Goal: Information Seeking & Learning: Check status

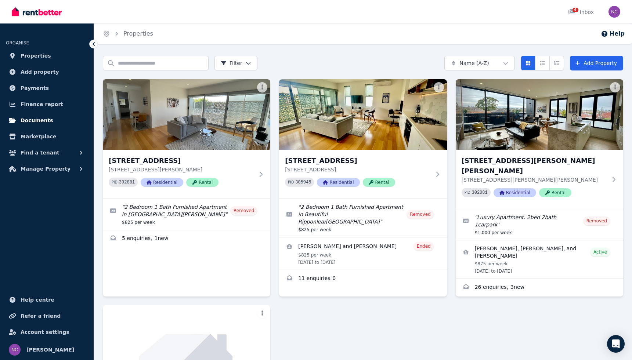
click at [30, 123] on span "Documents" at bounding box center [37, 120] width 33 height 9
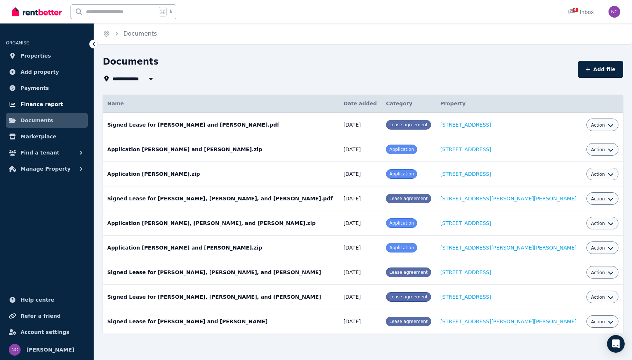
click at [40, 102] on span "Finance report" at bounding box center [42, 104] width 43 height 9
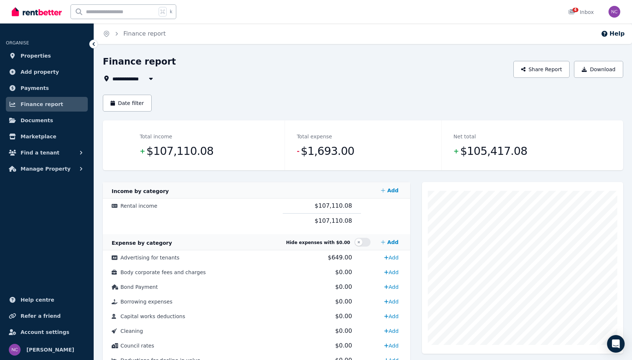
click at [148, 79] on icon "button" at bounding box center [150, 79] width 7 height 6
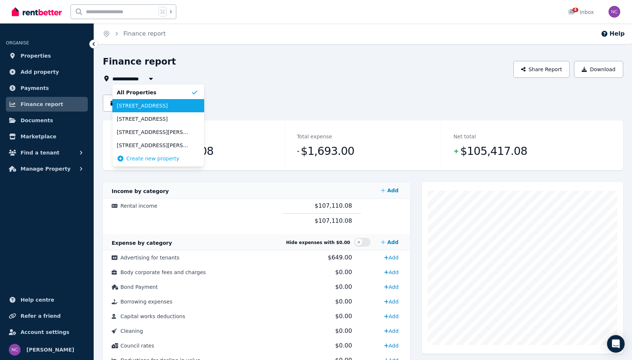
click at [145, 104] on span "[STREET_ADDRESS]" at bounding box center [154, 105] width 74 height 7
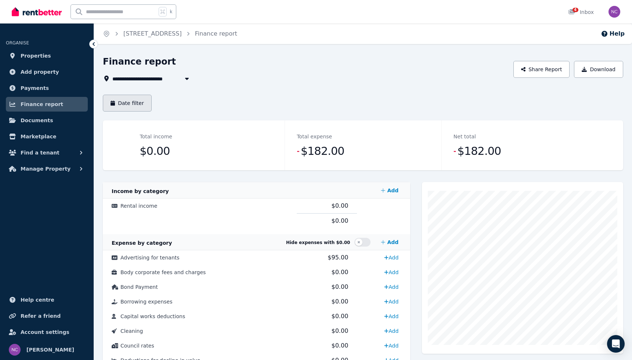
click at [138, 105] on button "Date filter" at bounding box center [127, 103] width 49 height 17
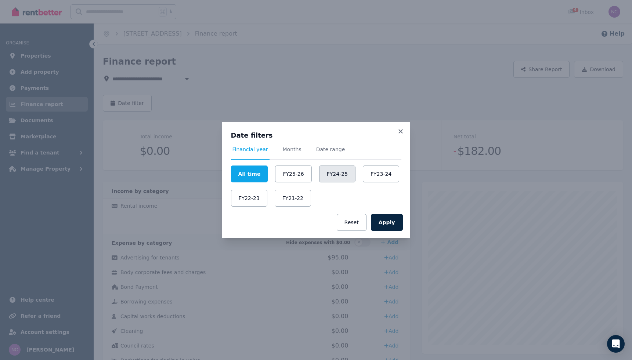
click at [333, 175] on button "FY24-25" at bounding box center [337, 174] width 36 height 17
click at [384, 223] on button "Apply" at bounding box center [387, 222] width 32 height 17
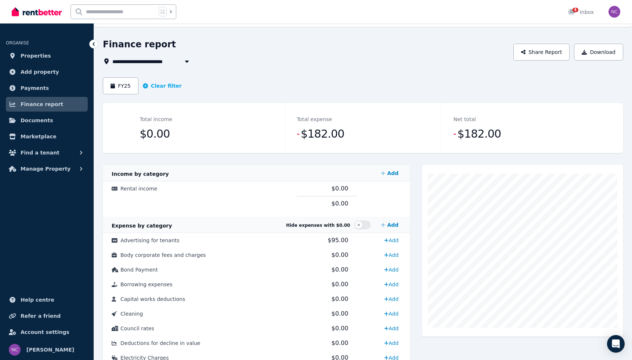
scroll to position [11, 0]
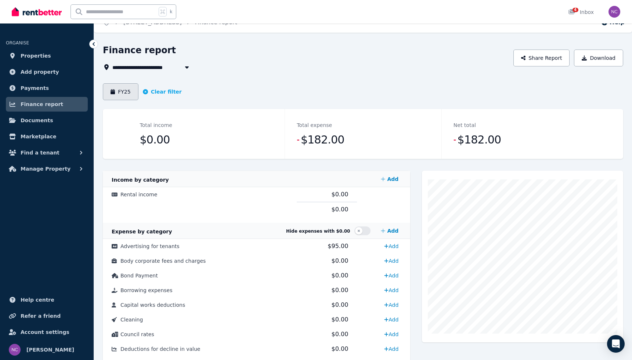
click at [118, 89] on button "FY25" at bounding box center [121, 91] width 36 height 17
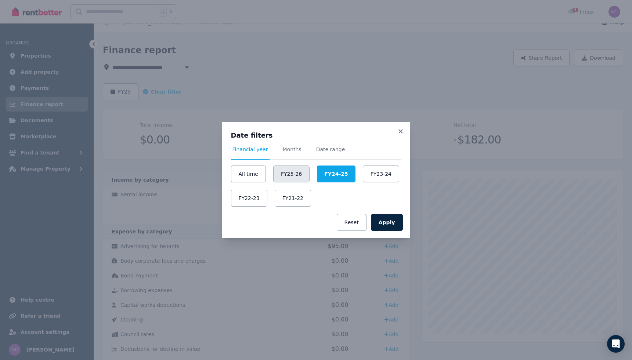
click at [287, 172] on button "FY25-26" at bounding box center [291, 174] width 36 height 17
click at [386, 227] on button "Apply" at bounding box center [387, 222] width 32 height 17
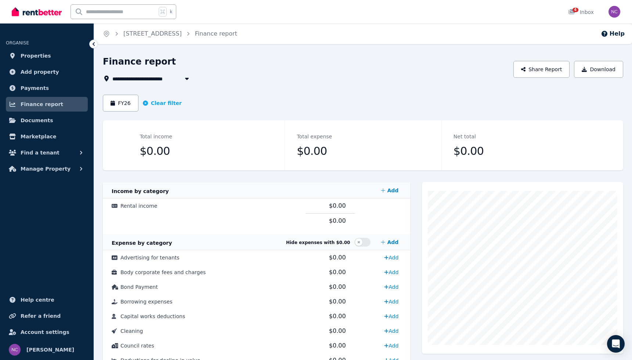
click at [36, 104] on span "Finance report" at bounding box center [42, 104] width 43 height 9
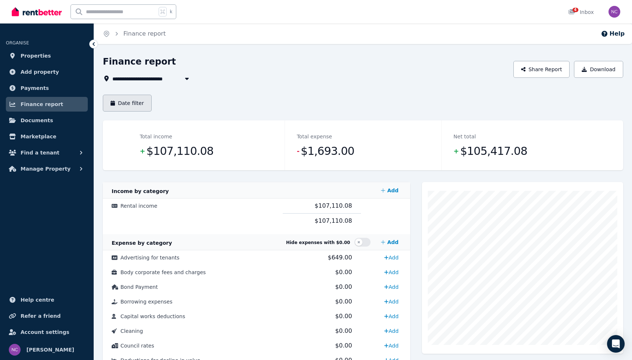
click at [140, 104] on button "Date filter" at bounding box center [127, 103] width 49 height 17
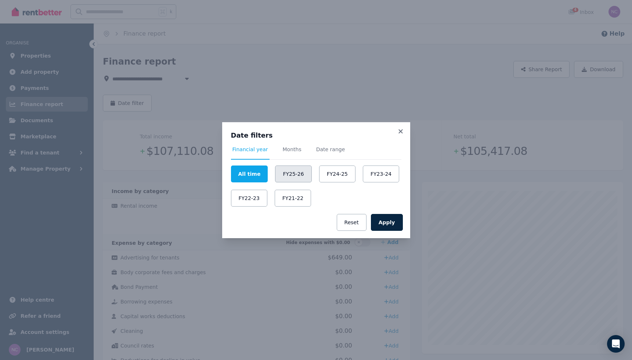
click at [284, 172] on button "FY25-26" at bounding box center [293, 174] width 36 height 17
click at [382, 223] on button "Apply" at bounding box center [387, 222] width 32 height 17
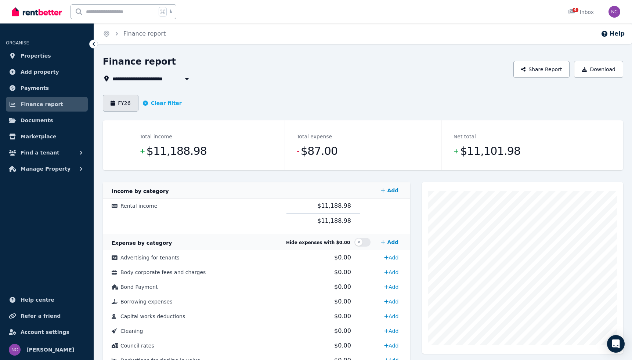
click at [118, 104] on button "FY26" at bounding box center [121, 103] width 36 height 17
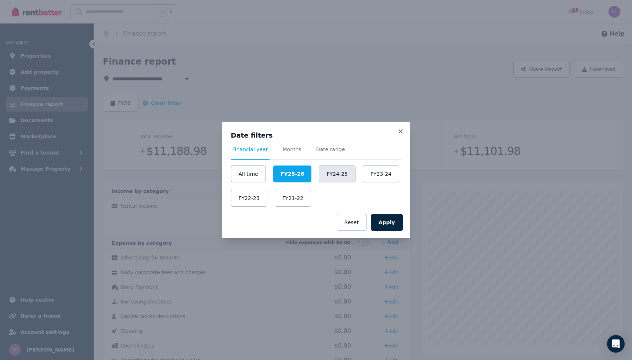
click at [324, 173] on button "FY24-25" at bounding box center [337, 174] width 36 height 17
click at [388, 221] on button "Apply" at bounding box center [387, 222] width 32 height 17
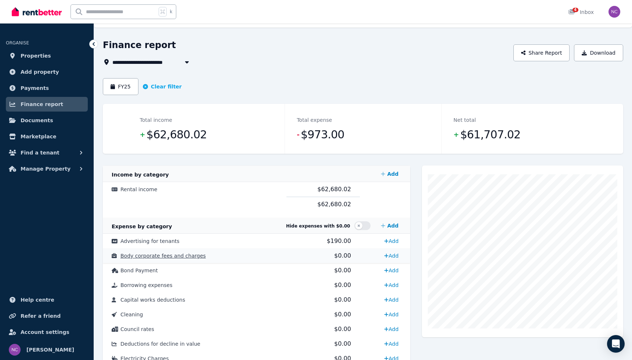
scroll to position [15, 0]
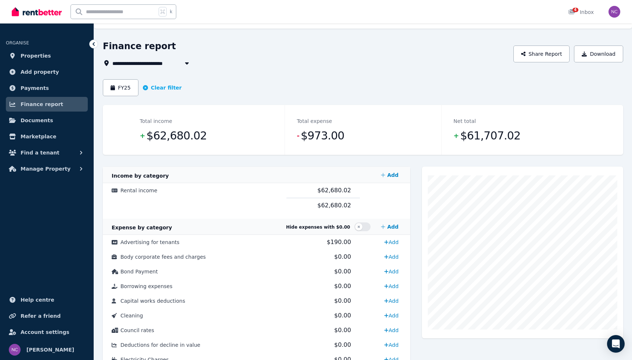
click at [187, 61] on icon "button" at bounding box center [186, 63] width 7 height 6
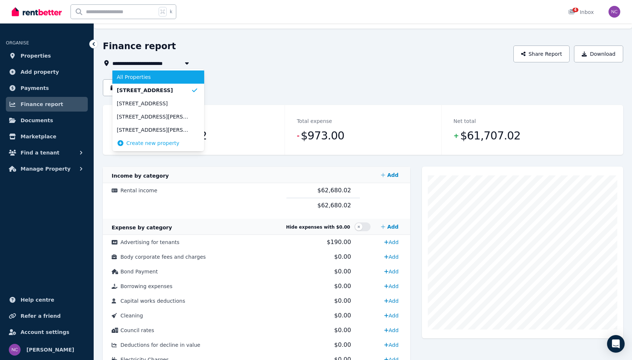
click at [161, 79] on span "All Properties" at bounding box center [154, 76] width 74 height 7
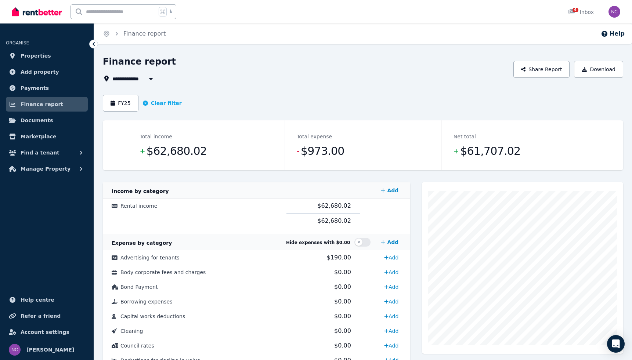
click at [151, 79] on icon "button" at bounding box center [151, 79] width 4 height 2
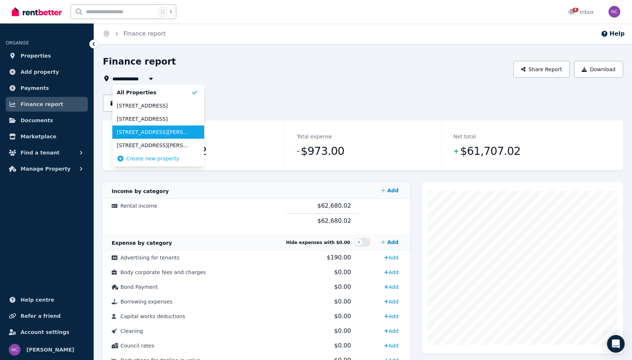
click at [143, 132] on span "[STREET_ADDRESS][PERSON_NAME][PERSON_NAME]" at bounding box center [154, 132] width 74 height 7
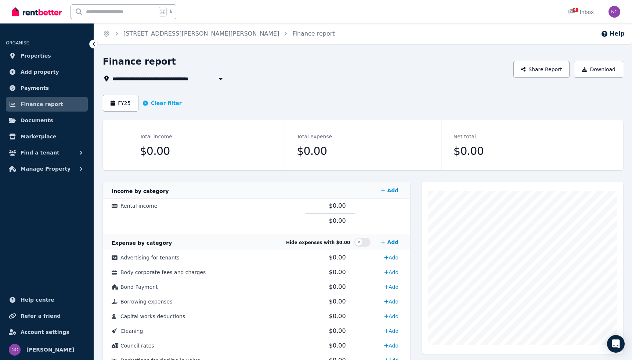
click at [175, 80] on span "[STREET_ADDRESS][PERSON_NAME][PERSON_NAME]" at bounding box center [186, 78] width 149 height 9
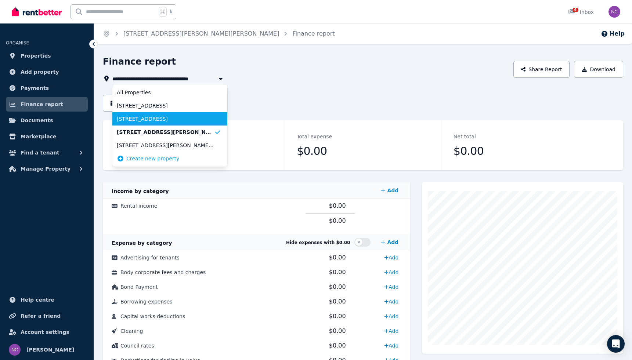
click at [157, 119] on span "[STREET_ADDRESS]" at bounding box center [165, 118] width 97 height 7
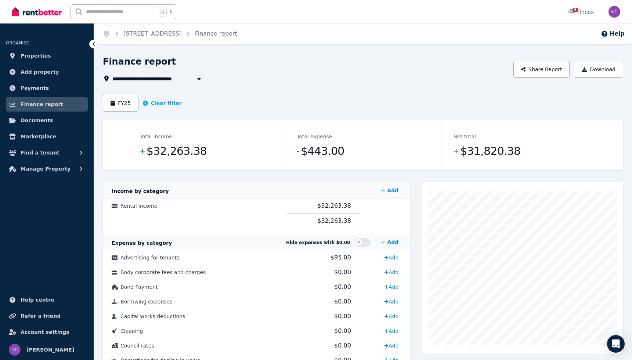
click at [174, 79] on span "[STREET_ADDRESS]" at bounding box center [144, 78] width 64 height 9
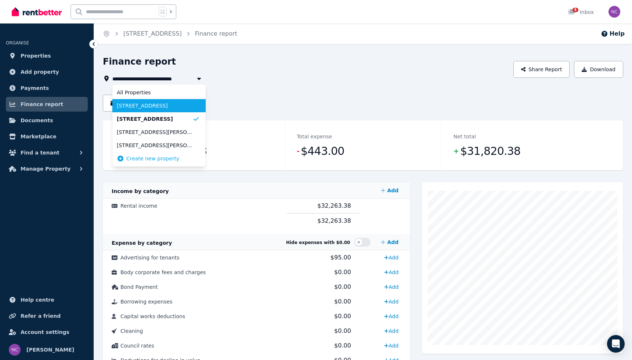
click at [160, 105] on span "[STREET_ADDRESS]" at bounding box center [155, 105] width 76 height 7
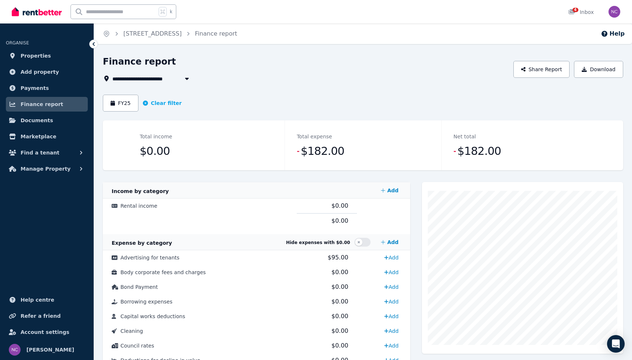
click at [164, 80] on span "[STREET_ADDRESS]" at bounding box center [144, 78] width 64 height 9
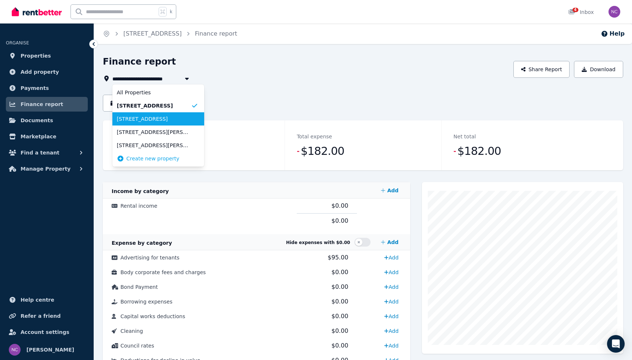
click at [160, 117] on span "[STREET_ADDRESS]" at bounding box center [154, 118] width 74 height 7
type input "**********"
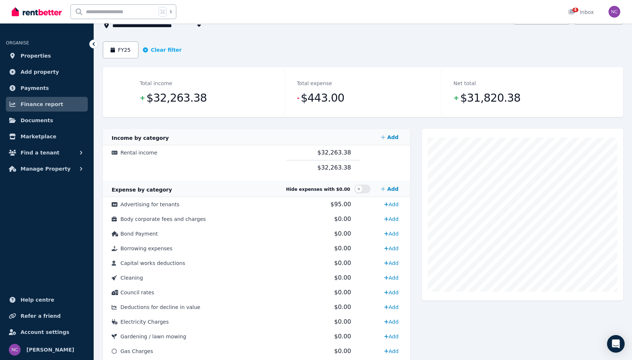
scroll to position [43, 0]
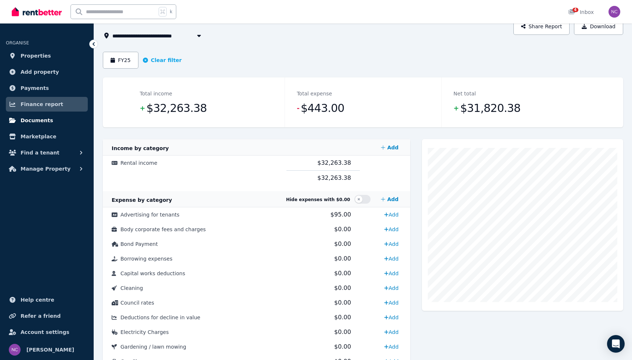
click at [36, 121] on span "Documents" at bounding box center [37, 120] width 33 height 9
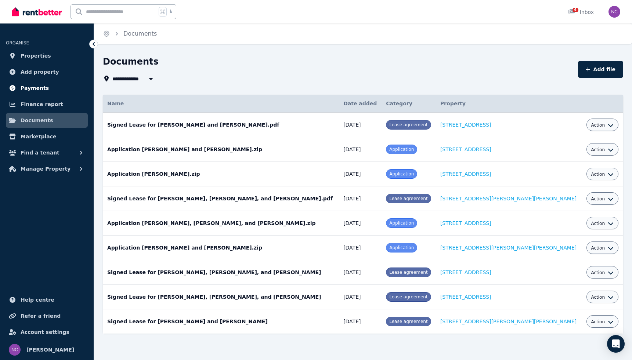
click at [38, 88] on span "Payments" at bounding box center [35, 88] width 28 height 9
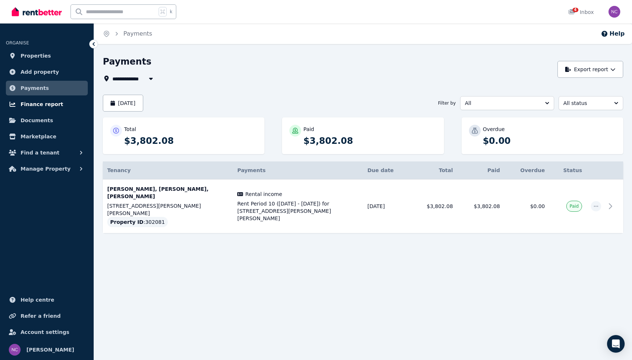
click at [35, 104] on span "Finance report" at bounding box center [42, 104] width 43 height 9
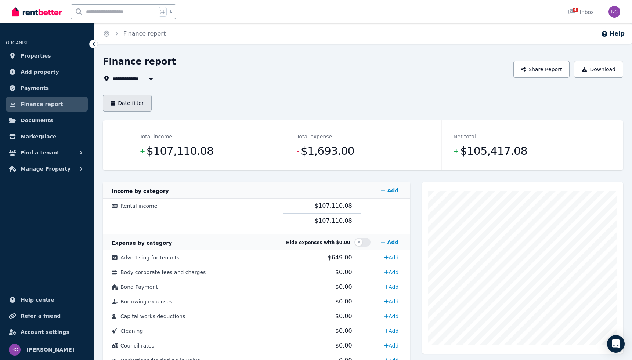
click at [133, 102] on button "Date filter" at bounding box center [127, 103] width 49 height 17
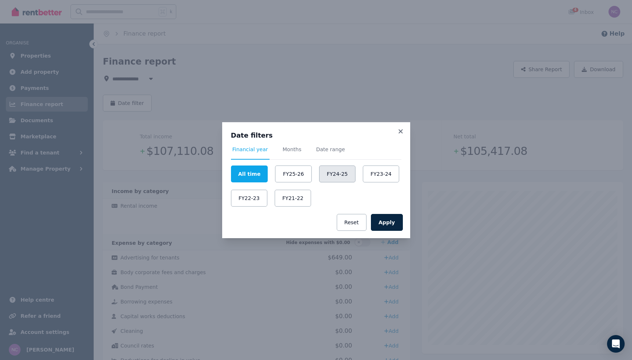
click at [326, 176] on button "FY24-25" at bounding box center [337, 174] width 36 height 17
click at [288, 150] on span "Months" at bounding box center [292, 149] width 19 height 7
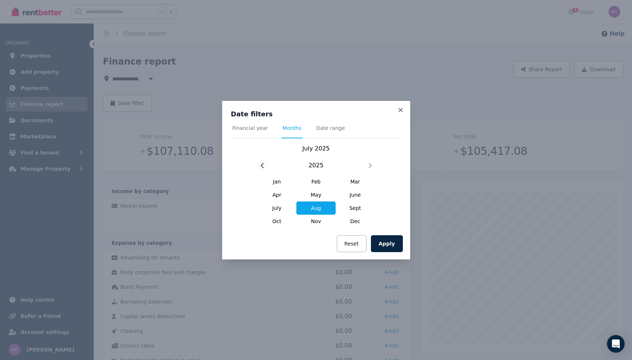
click at [261, 165] on icon at bounding box center [262, 165] width 3 height 5
click at [275, 207] on span "July" at bounding box center [276, 208] width 39 height 13
click at [370, 164] on icon at bounding box center [370, 166] width 4 height 6
click at [350, 196] on span "June" at bounding box center [355, 194] width 39 height 13
click at [279, 206] on span "July" at bounding box center [276, 208] width 39 height 13
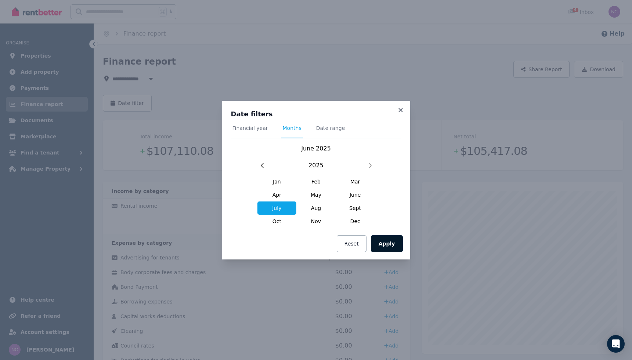
click at [387, 243] on button "Apply" at bounding box center [387, 243] width 32 height 17
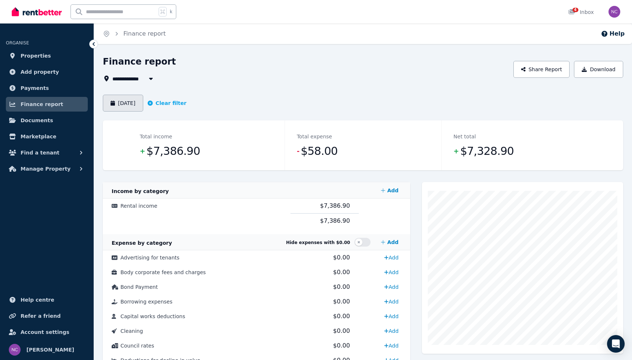
click at [140, 103] on button "[DATE]" at bounding box center [123, 103] width 40 height 17
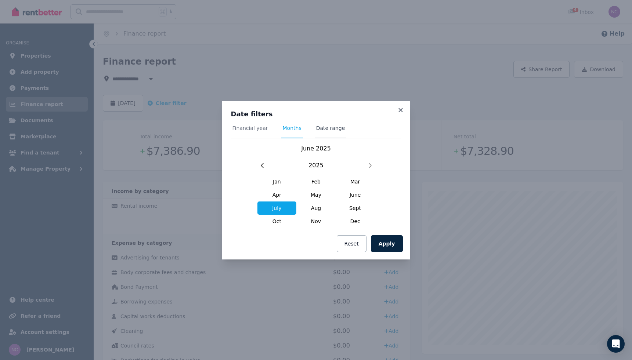
click at [321, 130] on span "Date range" at bounding box center [330, 127] width 29 height 7
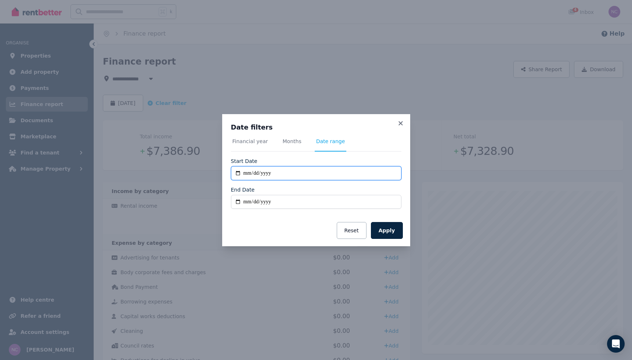
click at [248, 173] on input "**********" at bounding box center [316, 173] width 170 height 14
click at [247, 174] on input "**********" at bounding box center [316, 173] width 170 height 14
type input "**********"
click at [268, 172] on input "**********" at bounding box center [316, 173] width 170 height 14
type input "**********"
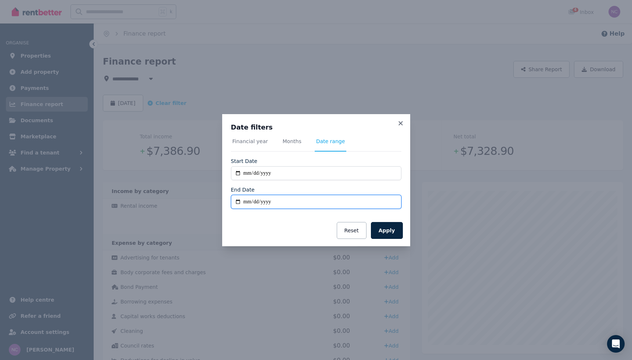
click at [252, 202] on input "End Date" at bounding box center [316, 202] width 170 height 14
type input "**********"
click at [391, 232] on button "Apply" at bounding box center [387, 230] width 32 height 17
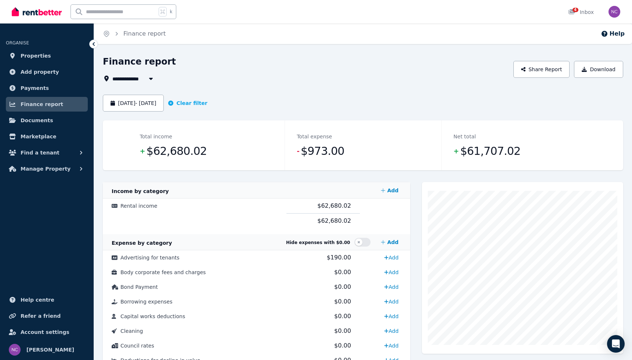
click at [152, 79] on icon "button" at bounding box center [150, 79] width 7 height 6
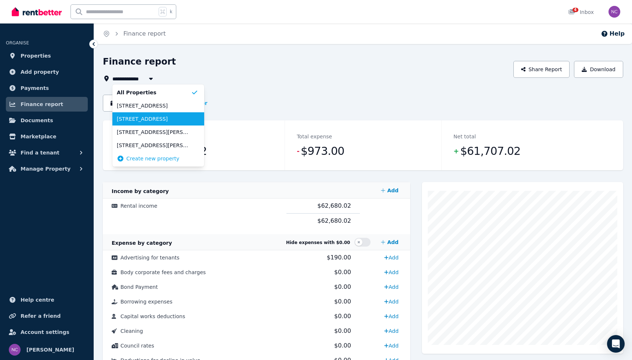
click at [147, 117] on span "[STREET_ADDRESS]" at bounding box center [154, 118] width 74 height 7
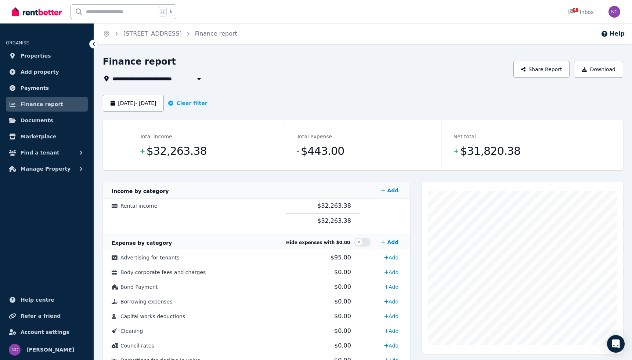
click at [177, 81] on span "[STREET_ADDRESS]" at bounding box center [144, 78] width 64 height 9
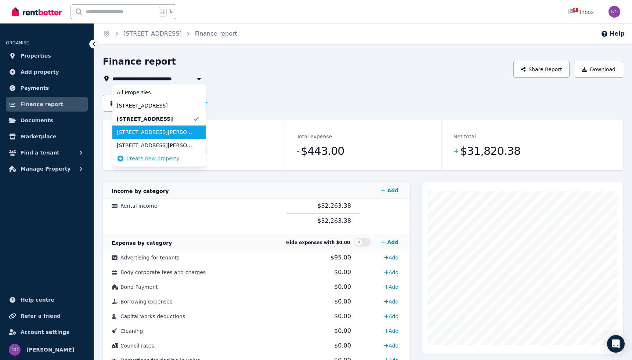
click at [166, 135] on span "[STREET_ADDRESS][PERSON_NAME][PERSON_NAME]" at bounding box center [155, 132] width 76 height 7
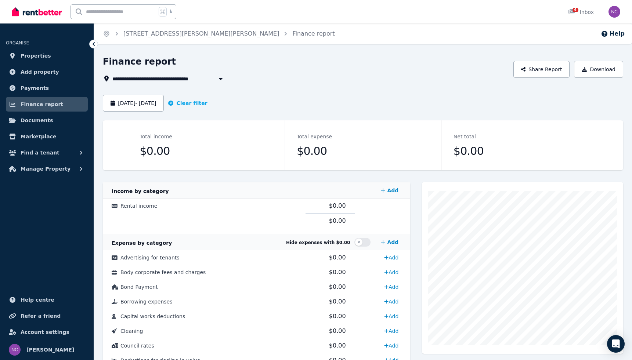
click at [174, 80] on span "[STREET_ADDRESS][PERSON_NAME][PERSON_NAME]" at bounding box center [186, 78] width 149 height 9
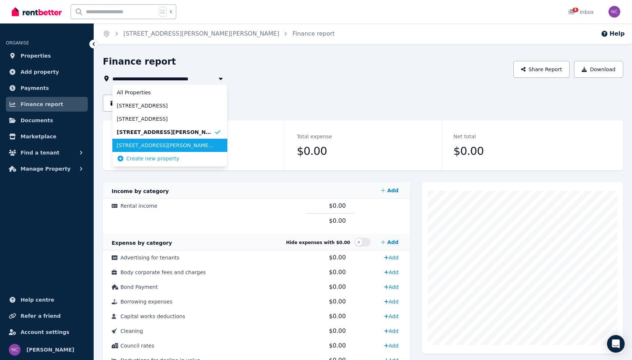
click at [167, 142] on span "[STREET_ADDRESS][PERSON_NAME][PERSON_NAME]" at bounding box center [165, 145] width 97 height 7
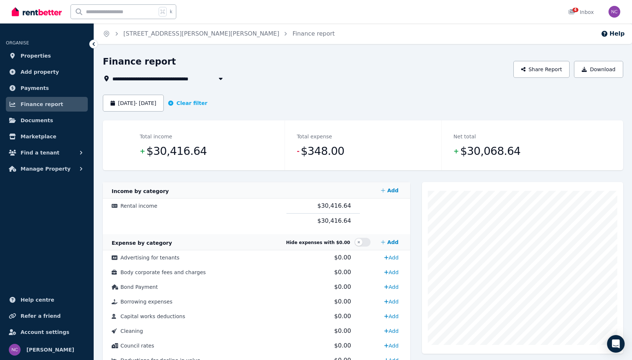
click at [199, 79] on span "[STREET_ADDRESS][PERSON_NAME][PERSON_NAME]" at bounding box center [186, 78] width 149 height 9
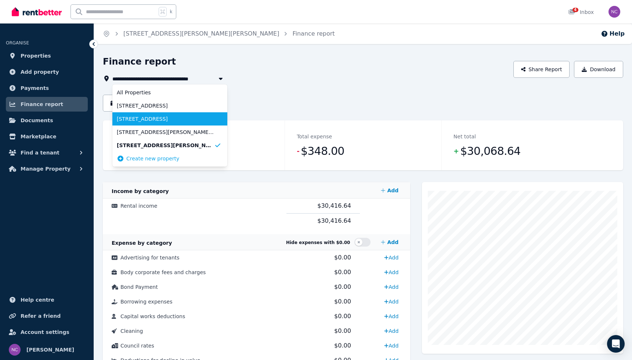
click at [178, 120] on span "[STREET_ADDRESS]" at bounding box center [165, 118] width 97 height 7
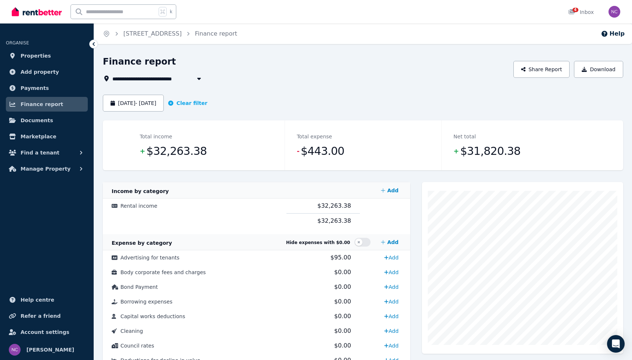
click at [176, 82] on span "[STREET_ADDRESS]" at bounding box center [144, 78] width 64 height 9
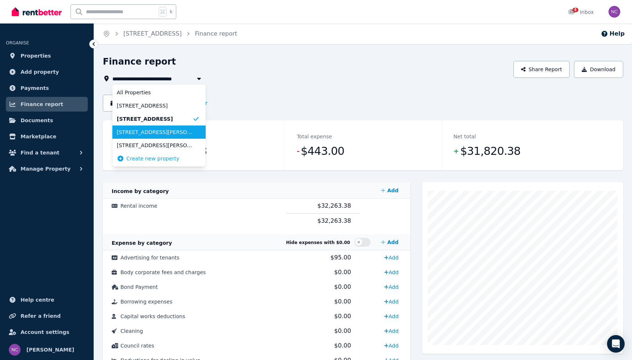
click at [162, 134] on span "[STREET_ADDRESS][PERSON_NAME][PERSON_NAME]" at bounding box center [155, 132] width 76 height 7
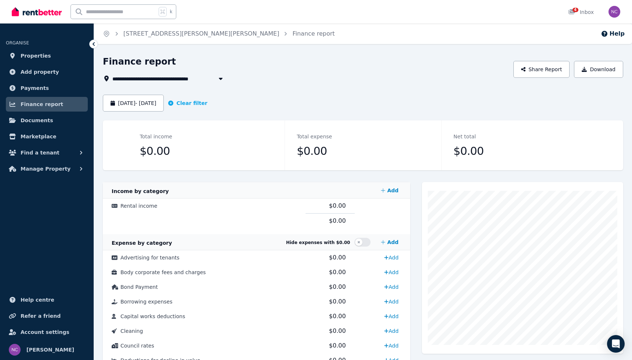
click at [186, 70] on div "**********" at bounding box center [306, 69] width 406 height 27
click at [182, 79] on span "[STREET_ADDRESS][PERSON_NAME][PERSON_NAME]" at bounding box center [186, 78] width 149 height 9
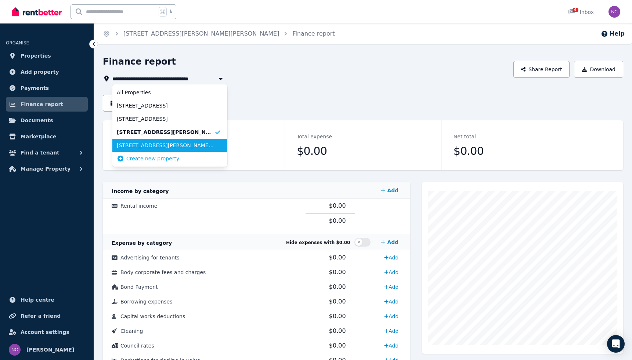
click at [165, 142] on span "[STREET_ADDRESS][PERSON_NAME][PERSON_NAME]" at bounding box center [165, 145] width 97 height 7
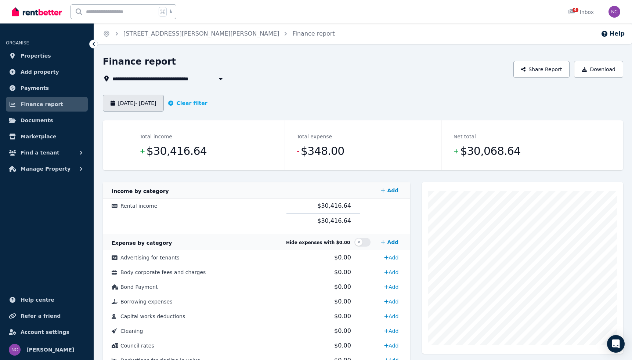
click at [164, 102] on button "[DATE] - [DATE]" at bounding box center [133, 103] width 61 height 17
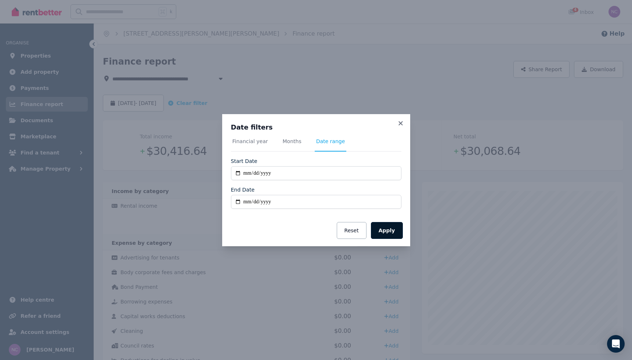
click at [387, 232] on button "Apply" at bounding box center [387, 230] width 32 height 17
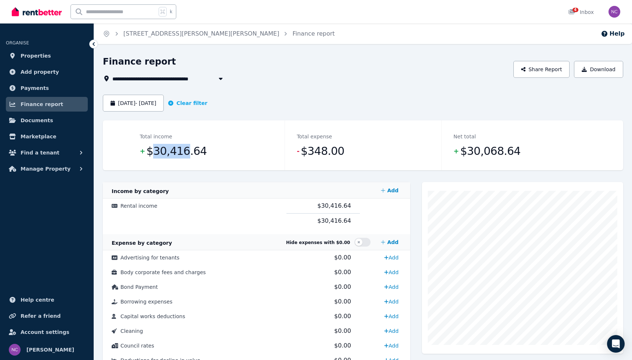
drag, startPoint x: 184, startPoint y: 152, endPoint x: 152, endPoint y: 153, distance: 32.0
click at [152, 153] on span "$30,416.64" at bounding box center [177, 151] width 60 height 15
copy span "30,416"
click at [164, 100] on button "[DATE] - [DATE]" at bounding box center [133, 103] width 61 height 17
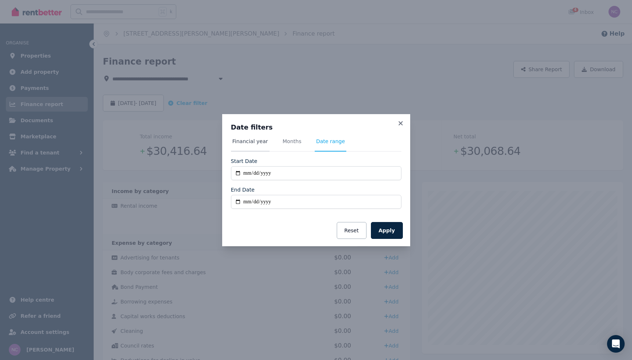
click at [248, 141] on span "Financial year" at bounding box center [250, 141] width 36 height 7
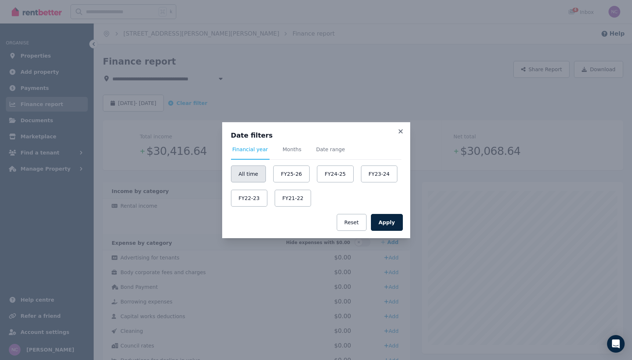
click at [247, 174] on button "All time" at bounding box center [248, 174] width 35 height 17
click at [388, 224] on button "Apply" at bounding box center [387, 222] width 32 height 17
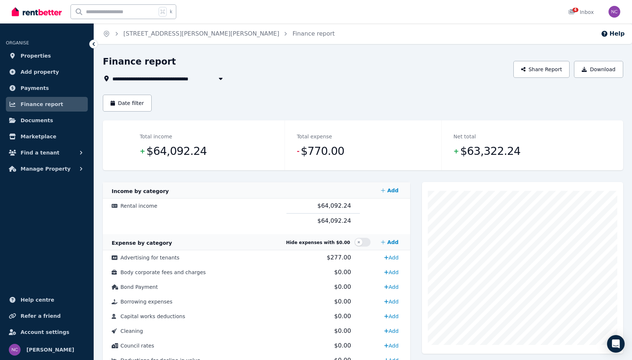
click at [197, 80] on span "[STREET_ADDRESS][PERSON_NAME][PERSON_NAME]" at bounding box center [186, 78] width 149 height 9
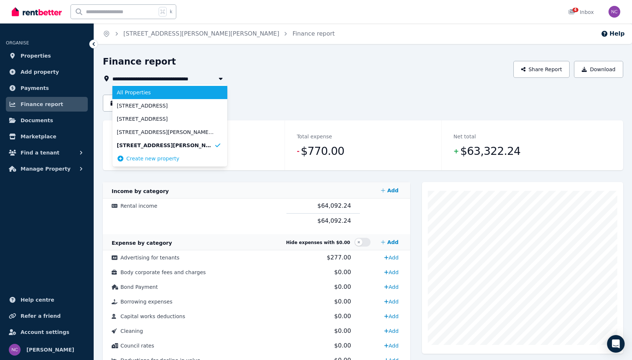
click at [150, 91] on span "All Properties" at bounding box center [165, 92] width 97 height 7
type input "**********"
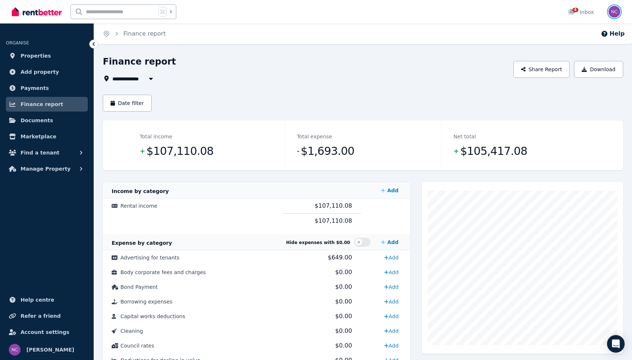
click at [615, 12] on img "button" at bounding box center [614, 12] width 12 height 12
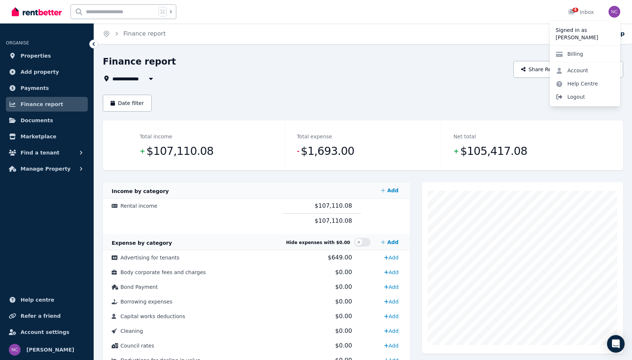
click at [575, 98] on span "Logout" at bounding box center [585, 96] width 70 height 13
